Goal: Task Accomplishment & Management: Use online tool/utility

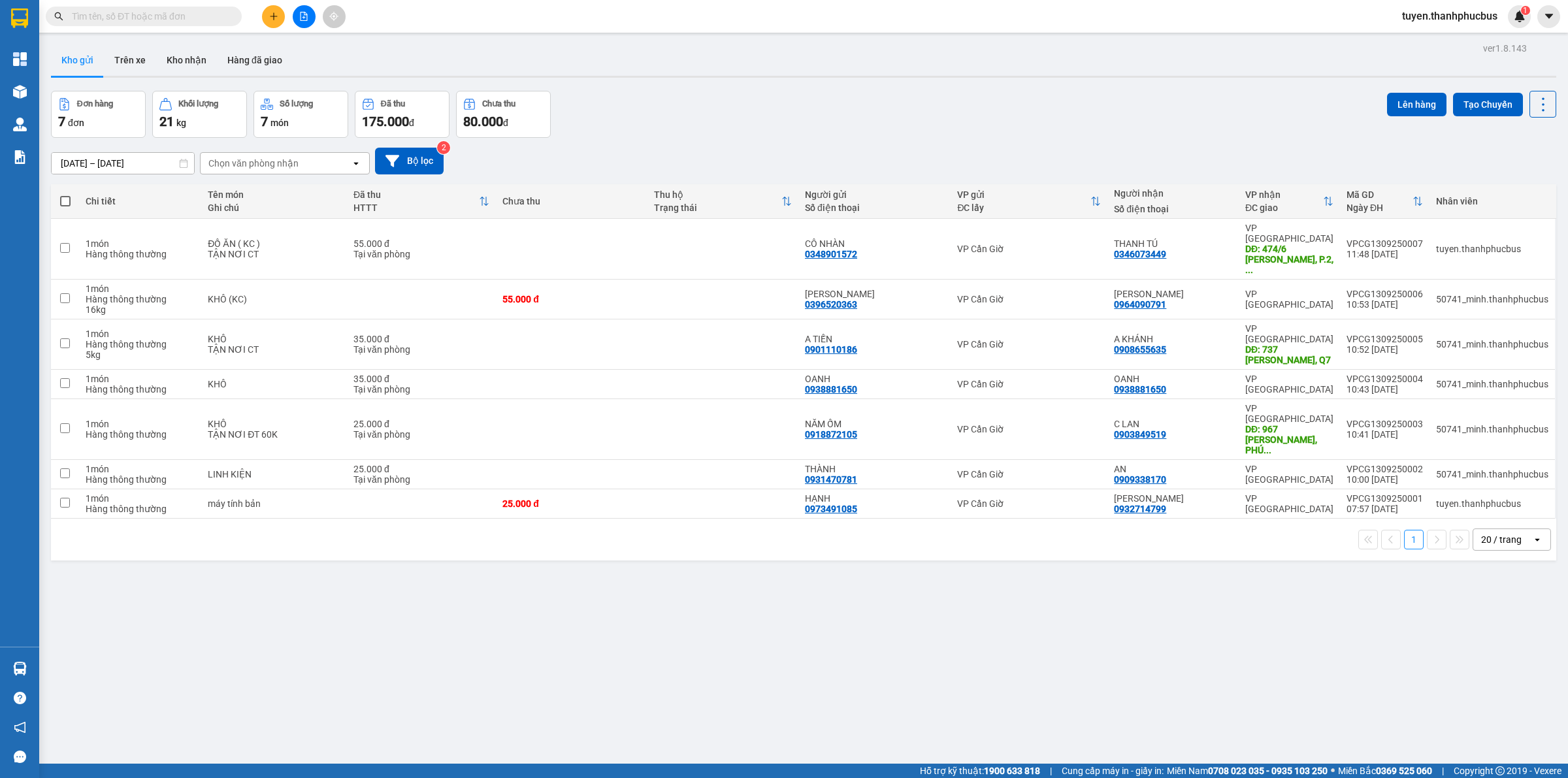
click at [63, 203] on span at bounding box center [65, 200] width 10 height 10
click at [65, 195] on input "checkbox" at bounding box center [65, 195] width 0 height 0
checkbox input "true"
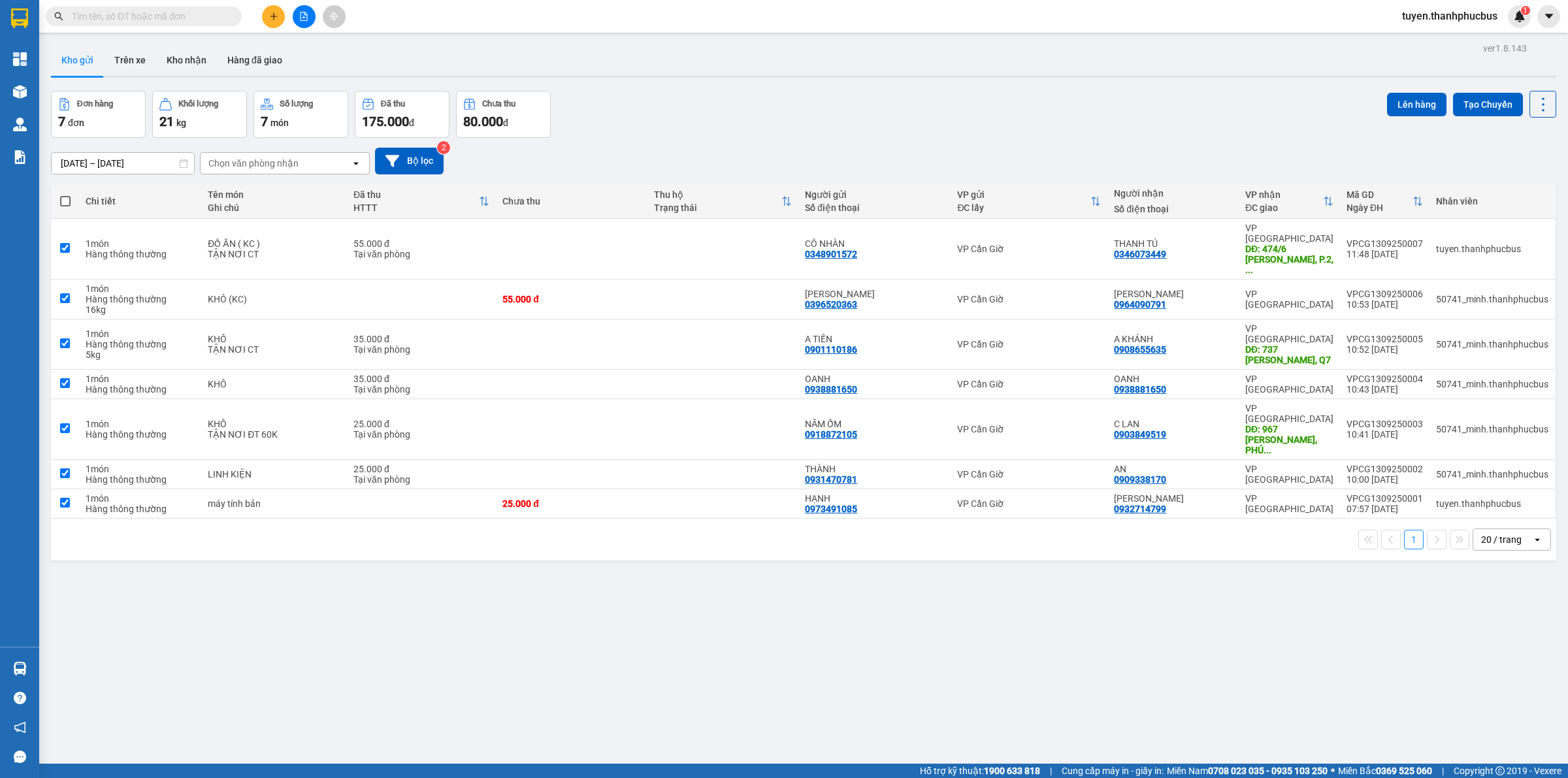
checkbox input "true"
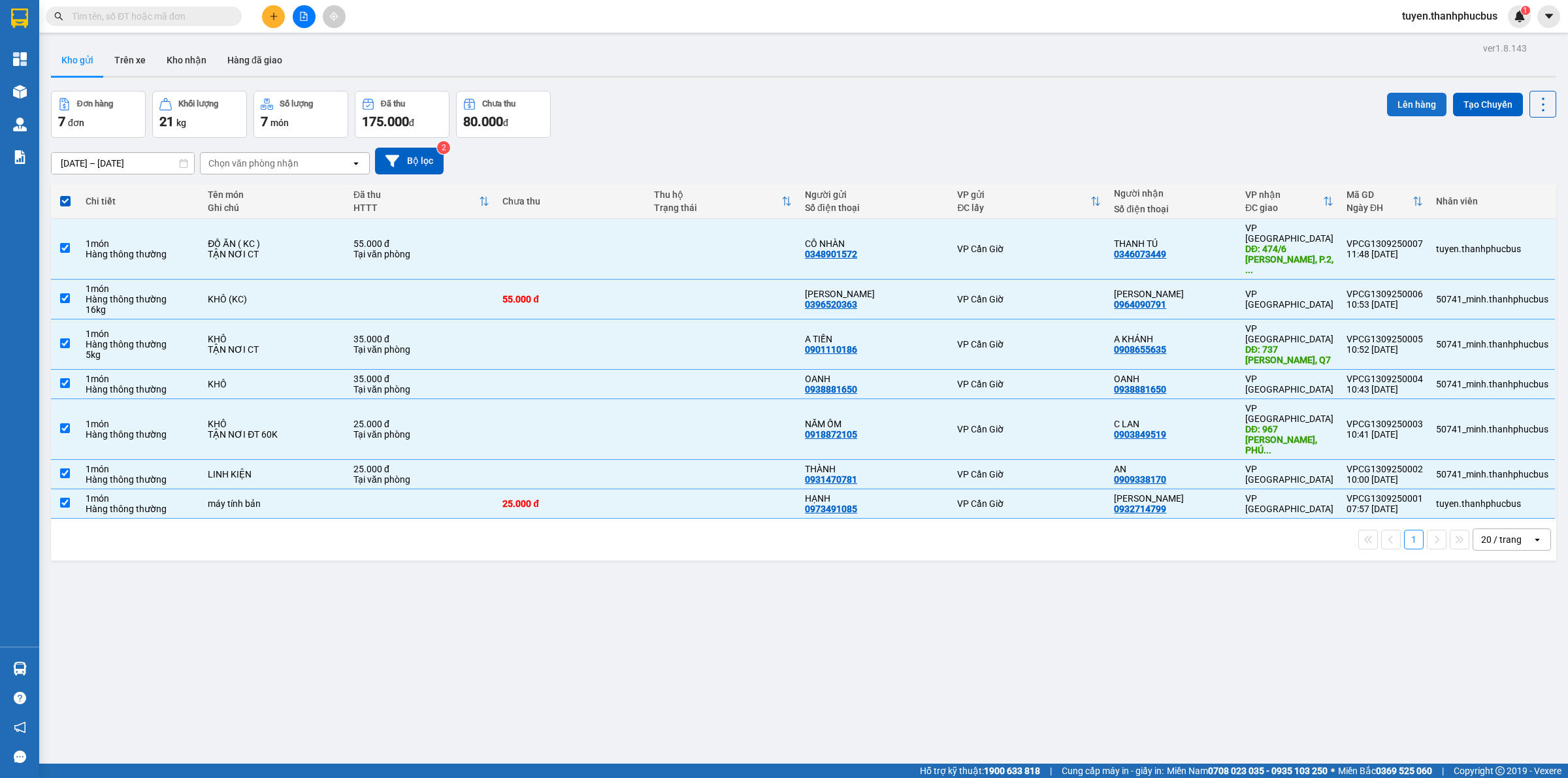
click at [1400, 112] on button "Lên hàng" at bounding box center [1417, 104] width 59 height 23
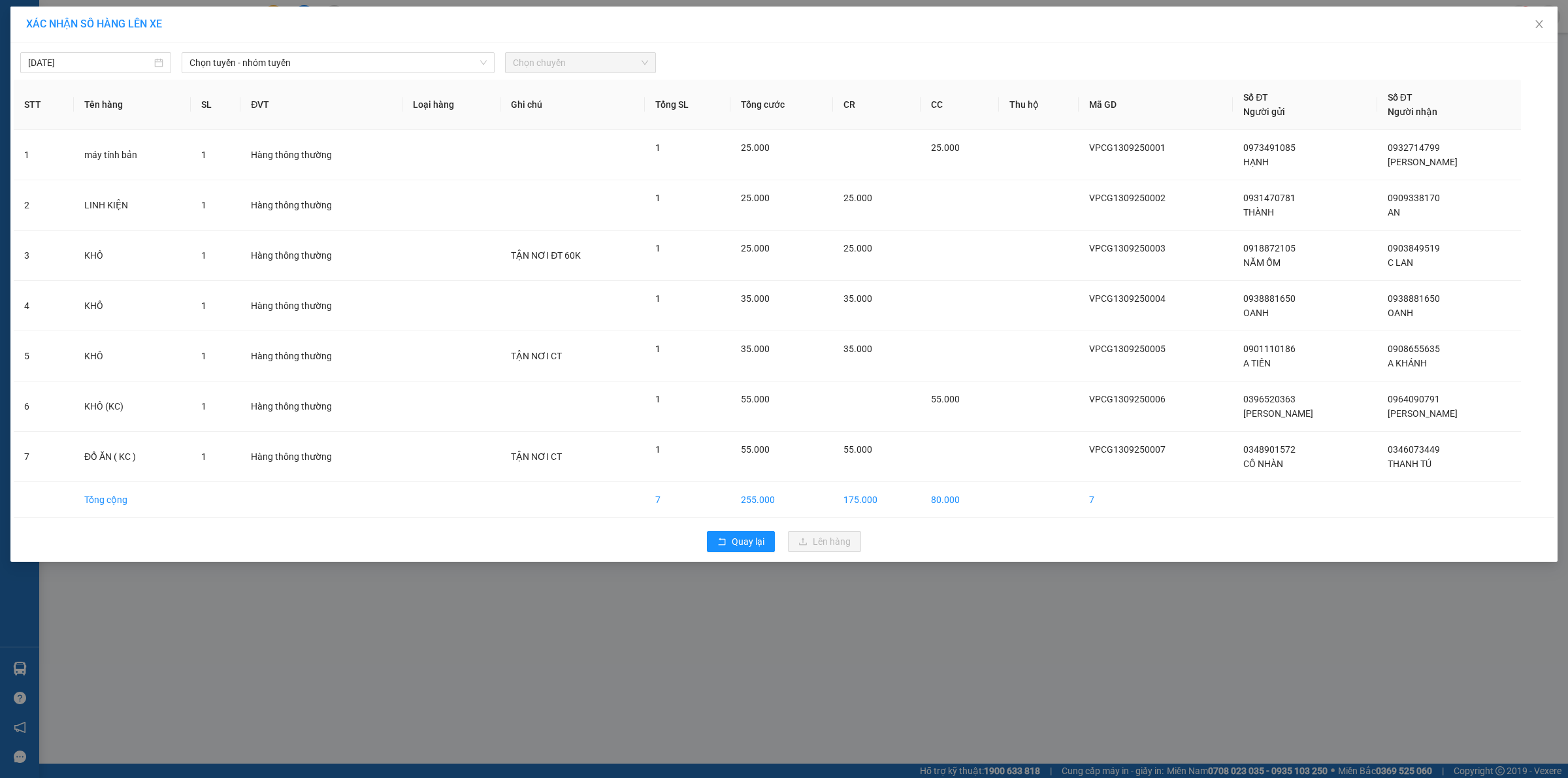
click at [285, 50] on div "[DATE] Chọn tuyến - nhóm tuyến Chọn chuyến" at bounding box center [784, 59] width 1541 height 27
click at [290, 68] on span "Chọn tuyến - nhóm tuyến" at bounding box center [338, 63] width 297 height 20
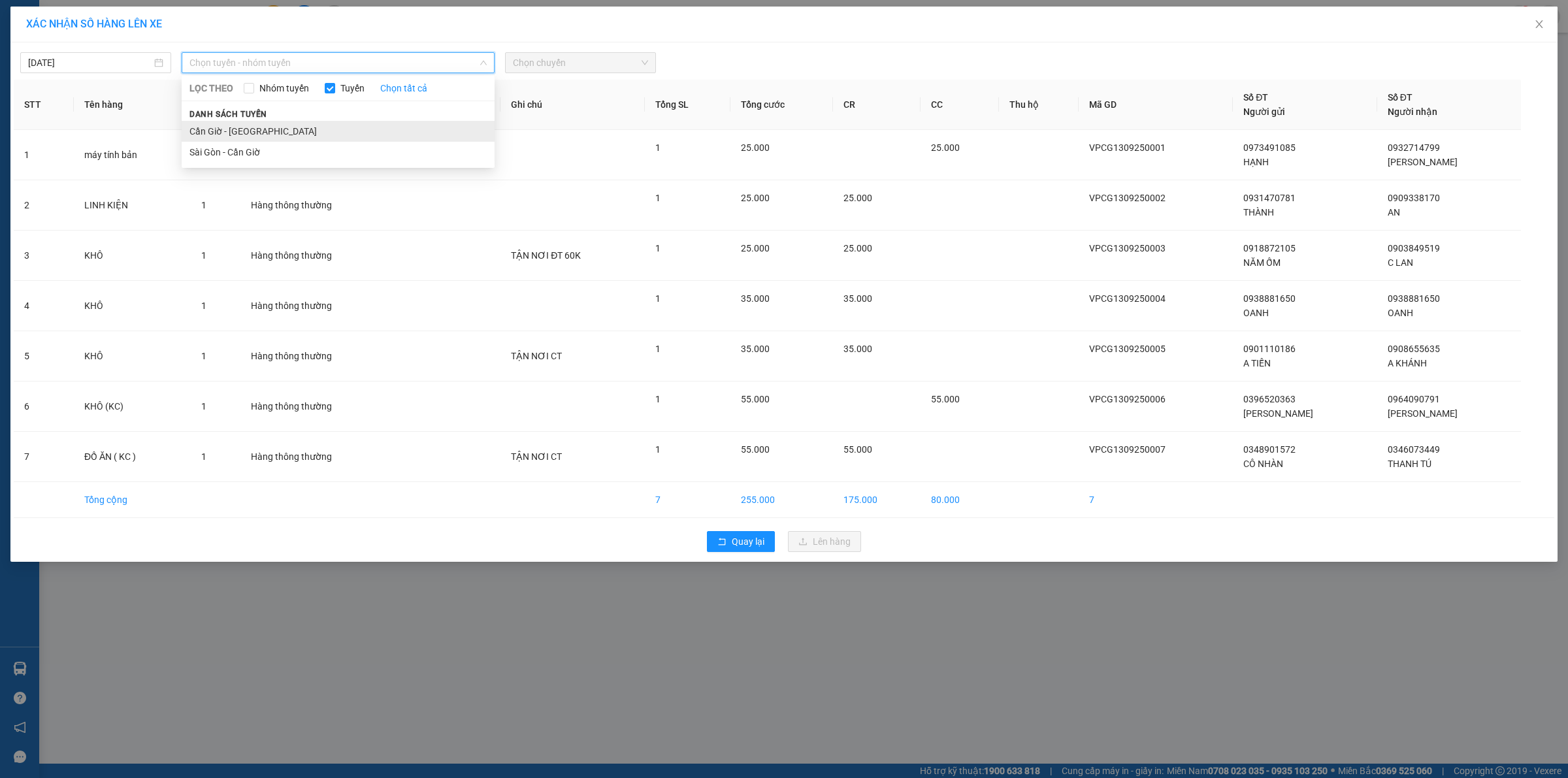
click at [226, 132] on li "Cần Giờ - [GEOGRAPHIC_DATA]" at bounding box center [337, 131] width 313 height 21
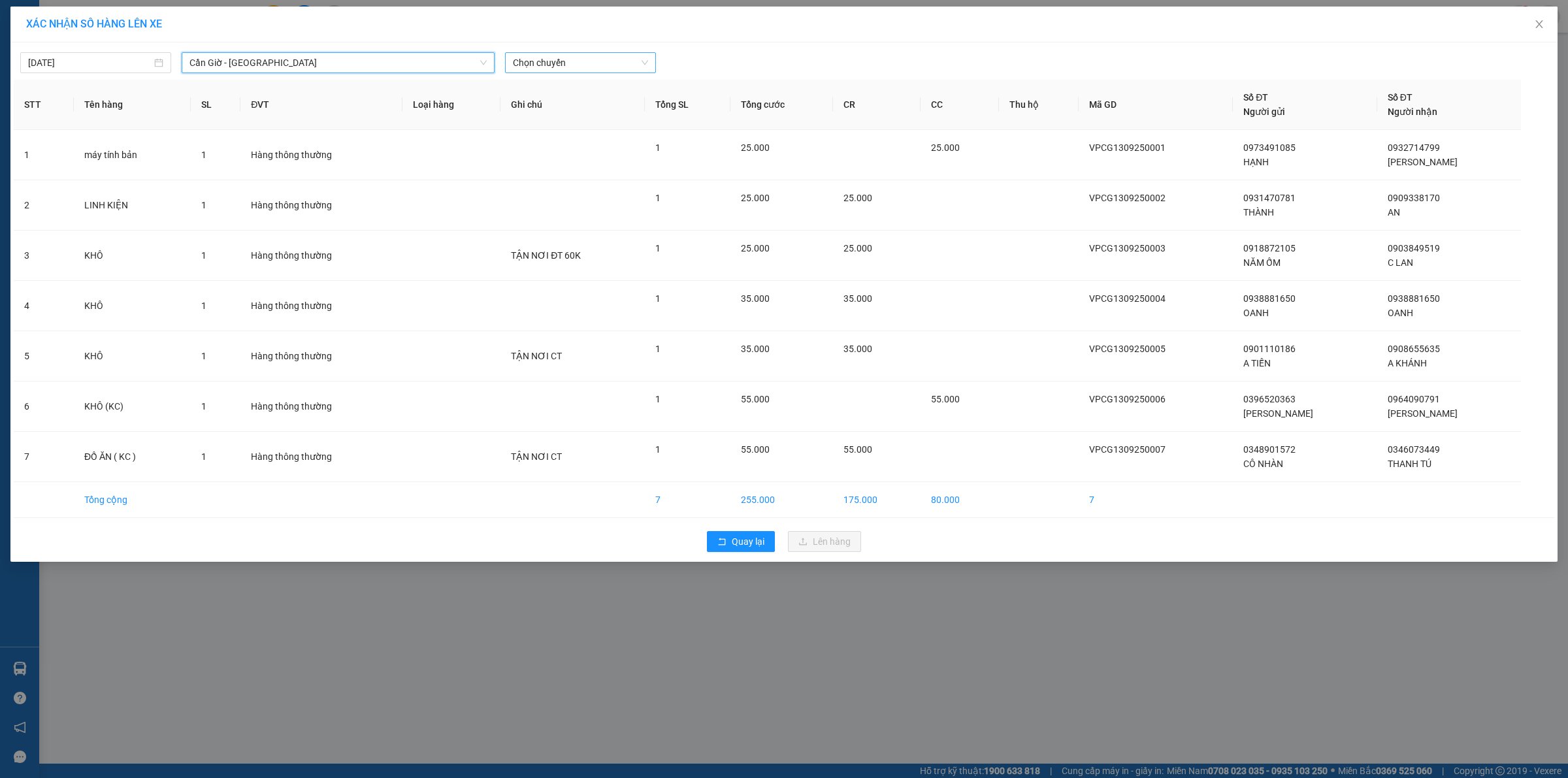
click at [572, 70] on span "Chọn chuyến" at bounding box center [580, 63] width 135 height 20
click at [529, 170] on div "13:00 (TC)" at bounding box center [563, 172] width 102 height 14
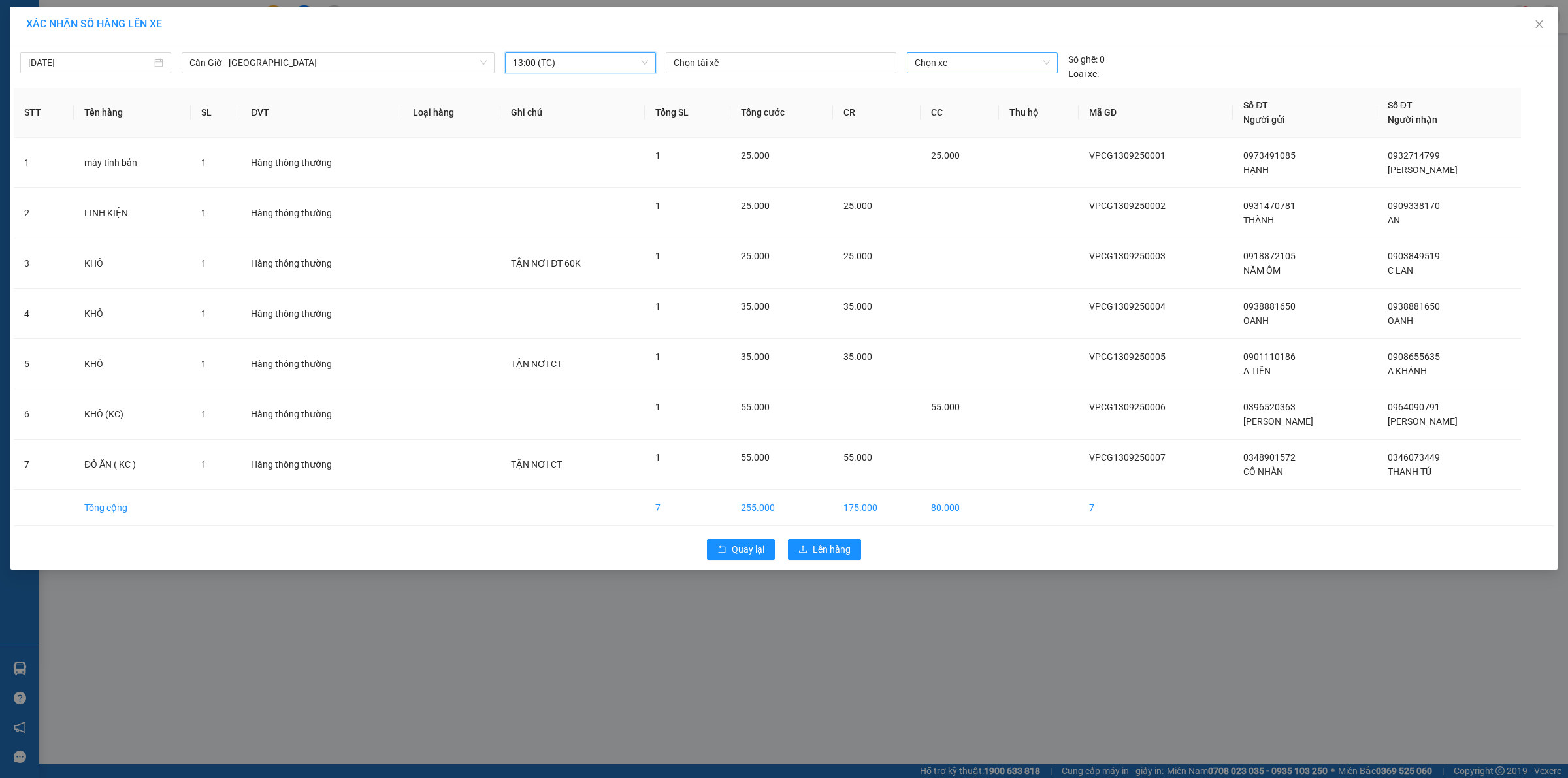
click at [936, 68] on span "Chọn xe" at bounding box center [982, 63] width 134 height 20
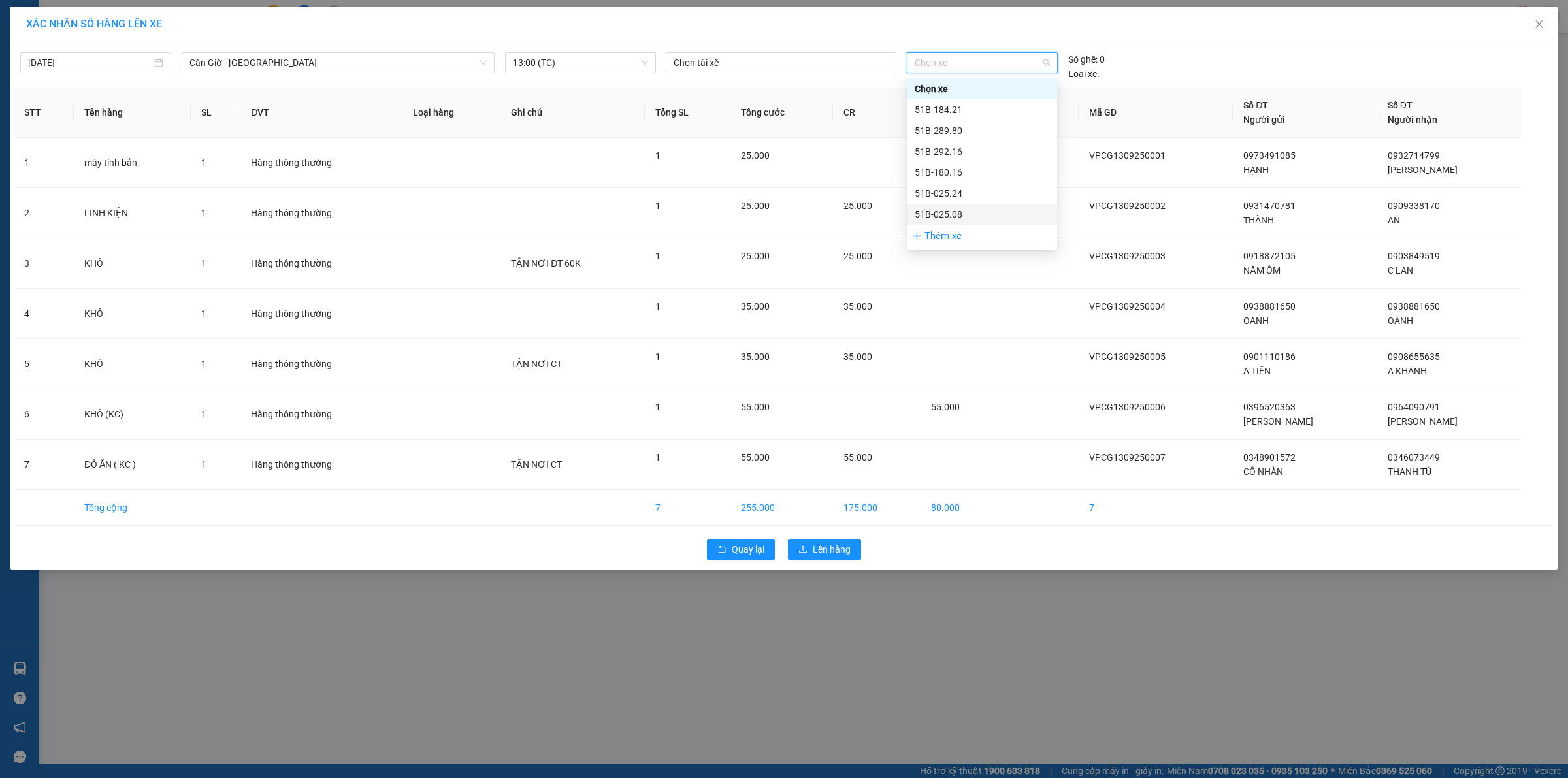
click at [948, 213] on div "51B-025.08" at bounding box center [982, 214] width 134 height 14
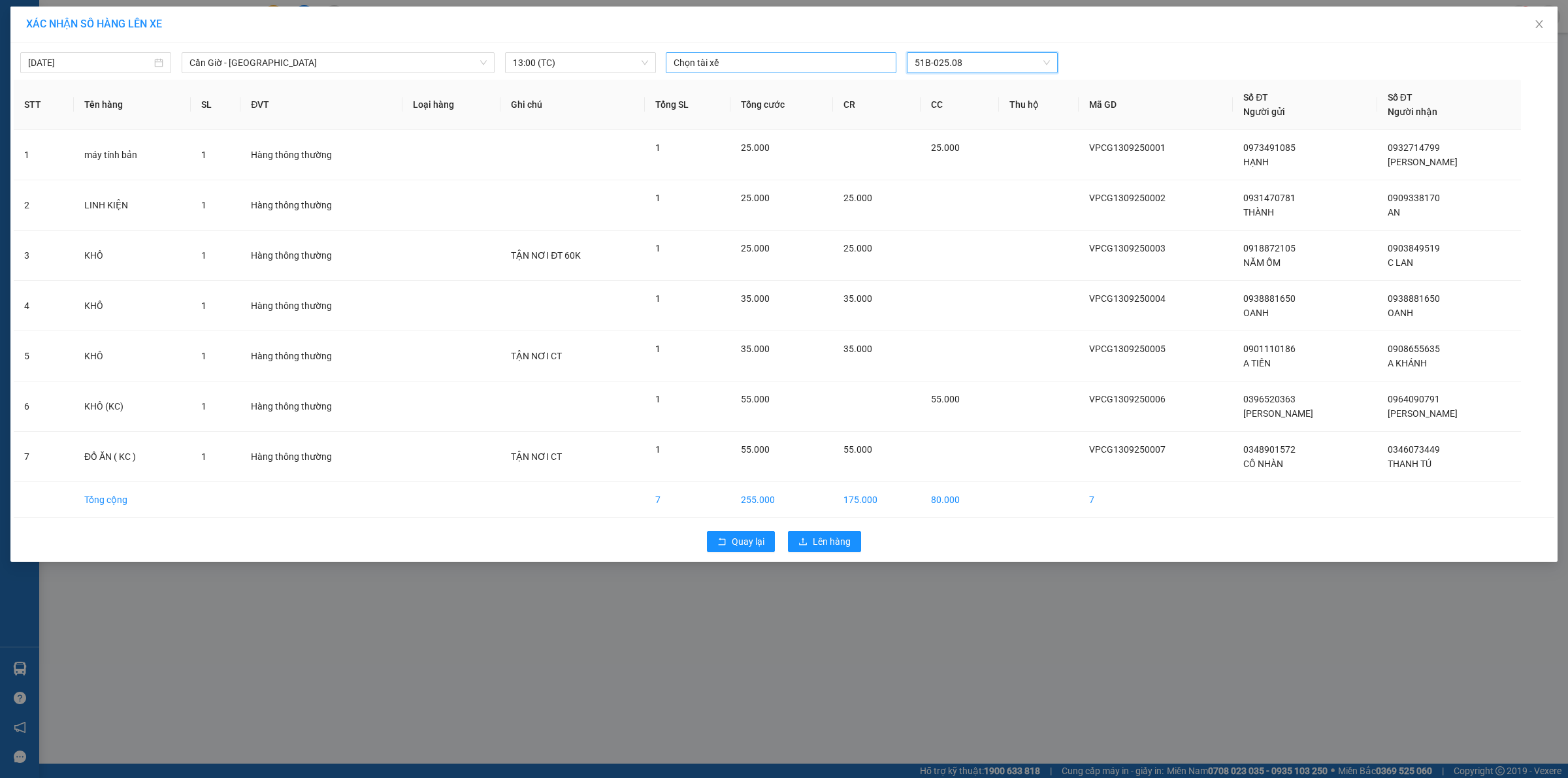
click at [799, 72] on div "Chọn tài xế" at bounding box center [781, 63] width 230 height 21
click at [716, 235] on div "[PERSON_NAME]" at bounding box center [764, 235] width 180 height 14
click at [825, 548] on span "Lên hàng" at bounding box center [832, 542] width 38 height 14
